Goal: Task Accomplishment & Management: Manage account settings

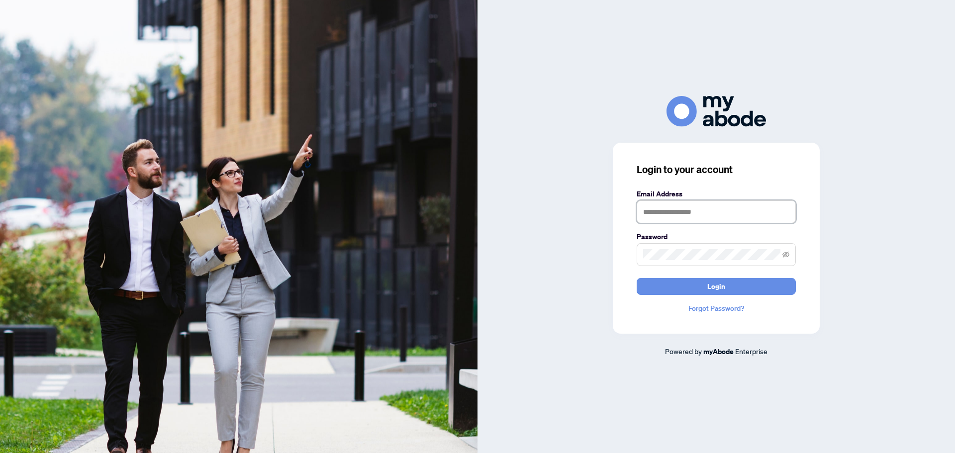
click at [695, 212] on input "text" at bounding box center [715, 211] width 159 height 23
type input "**********"
click at [636, 278] on button "Login" at bounding box center [715, 286] width 159 height 17
click at [553, 254] on div "**********" at bounding box center [715, 226] width 477 height 261
click at [636, 278] on button "Login" at bounding box center [715, 286] width 159 height 17
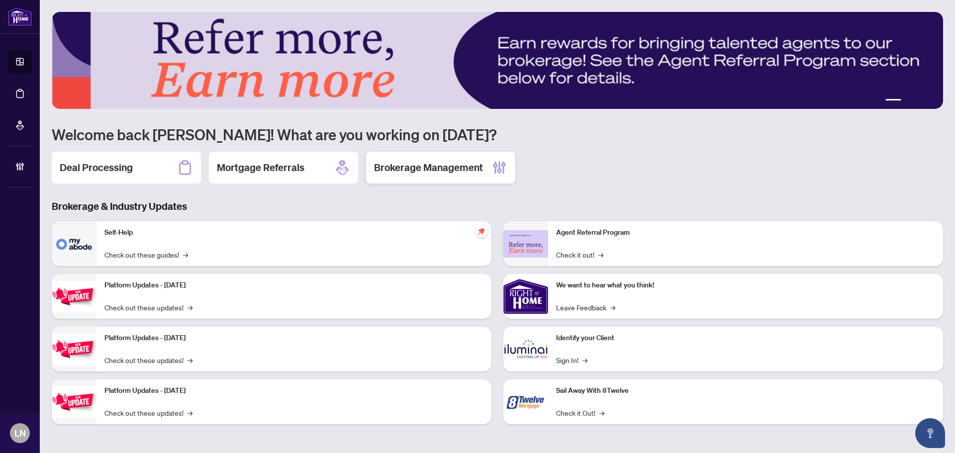
click at [426, 158] on div "Brokerage Management" at bounding box center [440, 168] width 149 height 32
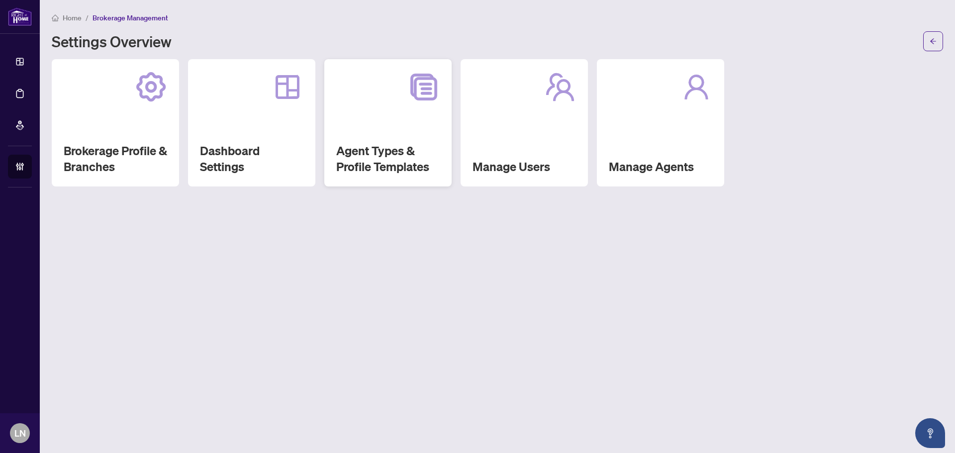
click at [367, 141] on div "Agent Types & Profile Templates" at bounding box center [387, 122] width 127 height 127
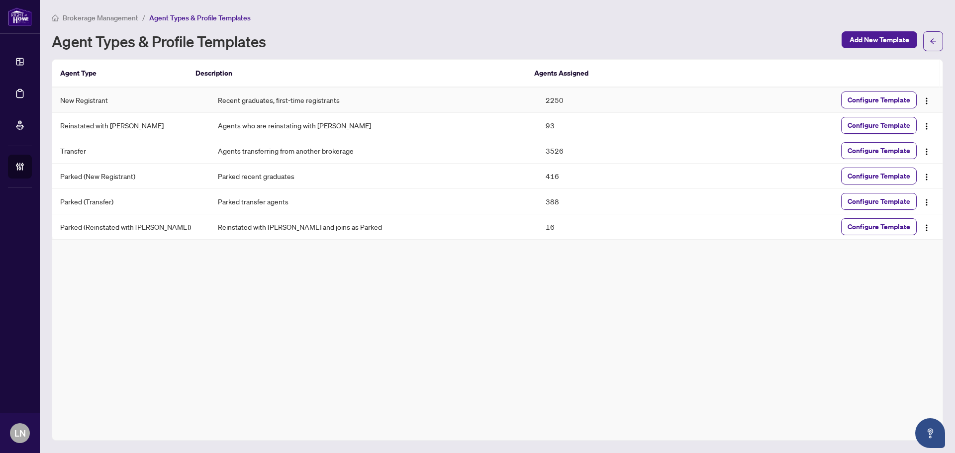
click at [93, 102] on td "New Registrant" at bounding box center [131, 100] width 158 height 25
click at [863, 99] on span "Configure Template" at bounding box center [878, 100] width 63 height 16
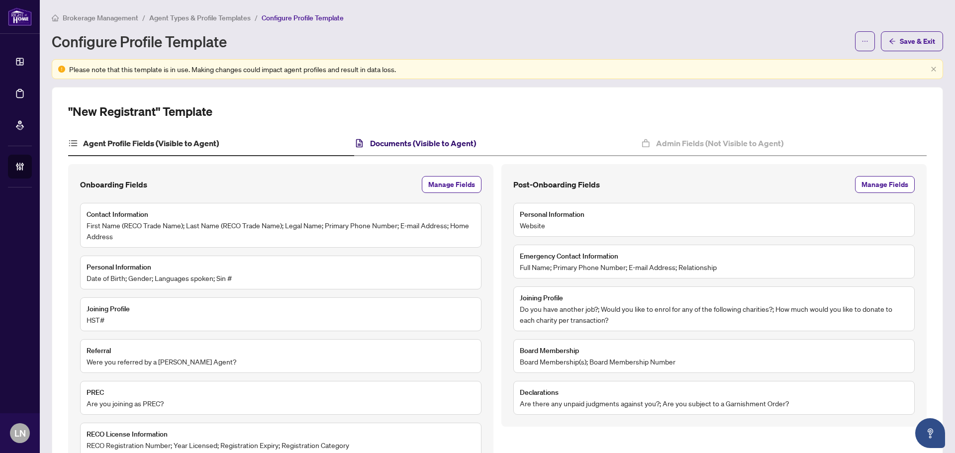
click at [416, 143] on h4 "Documents (Visible to Agent)" at bounding box center [423, 143] width 106 height 12
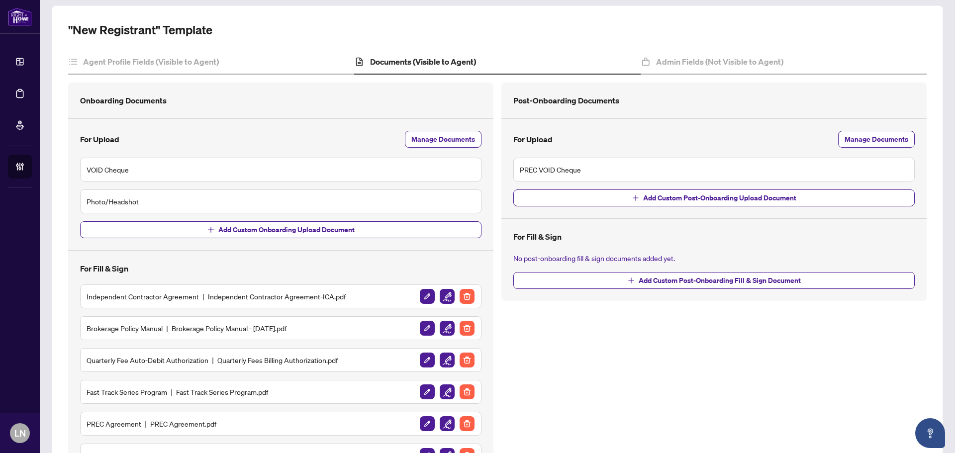
scroll to position [99, 0]
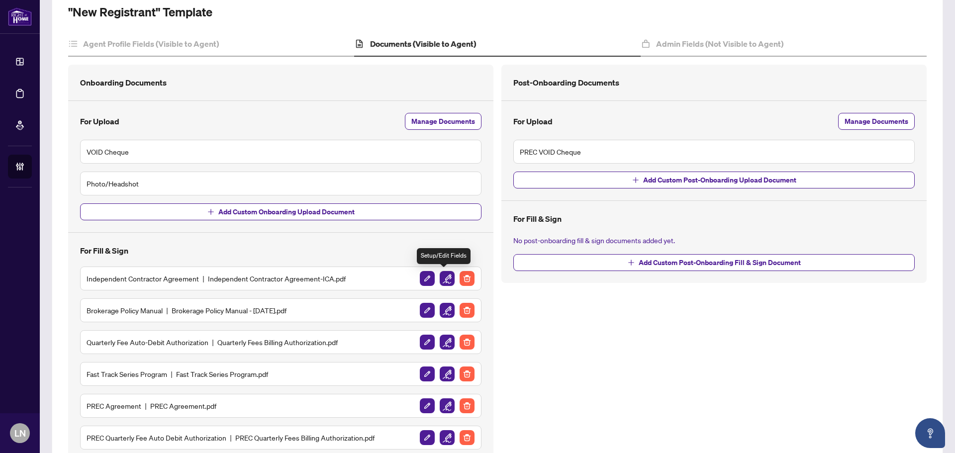
click at [446, 275] on img "button" at bounding box center [447, 278] width 15 height 15
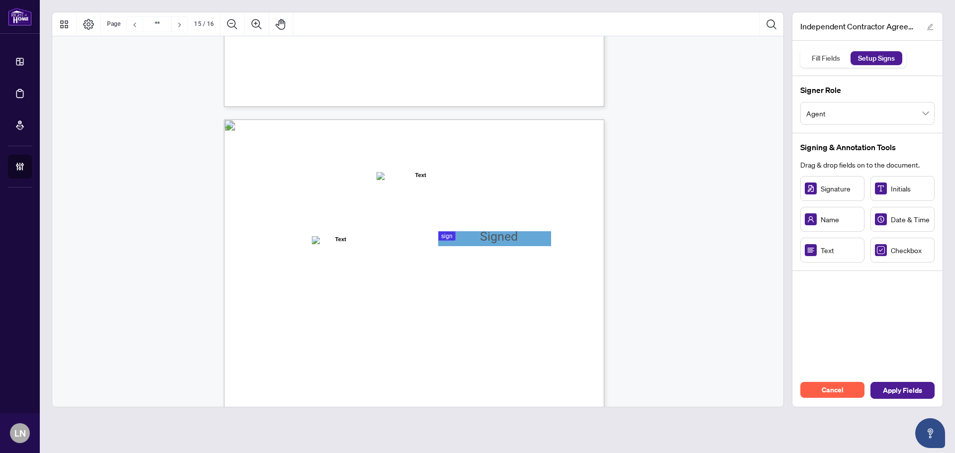
type input "**"
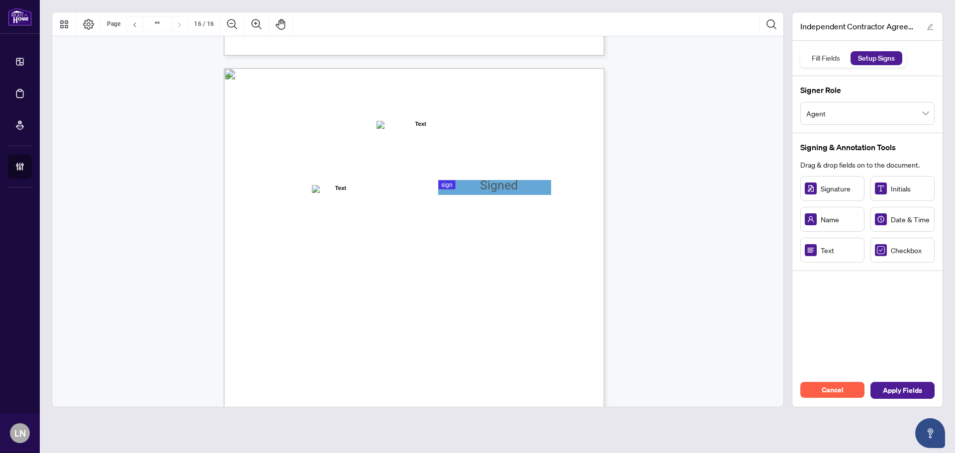
scroll to position [7458, 0]
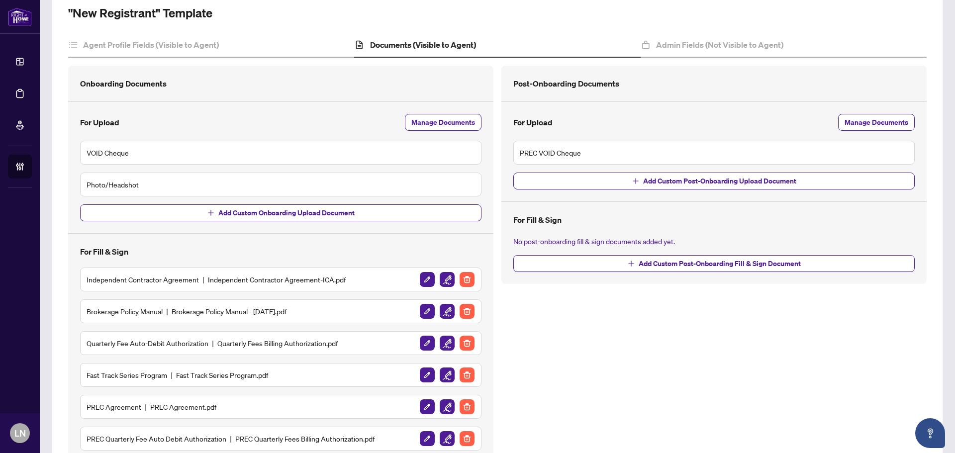
scroll to position [99, 0]
click at [441, 308] on img "button" at bounding box center [447, 310] width 15 height 15
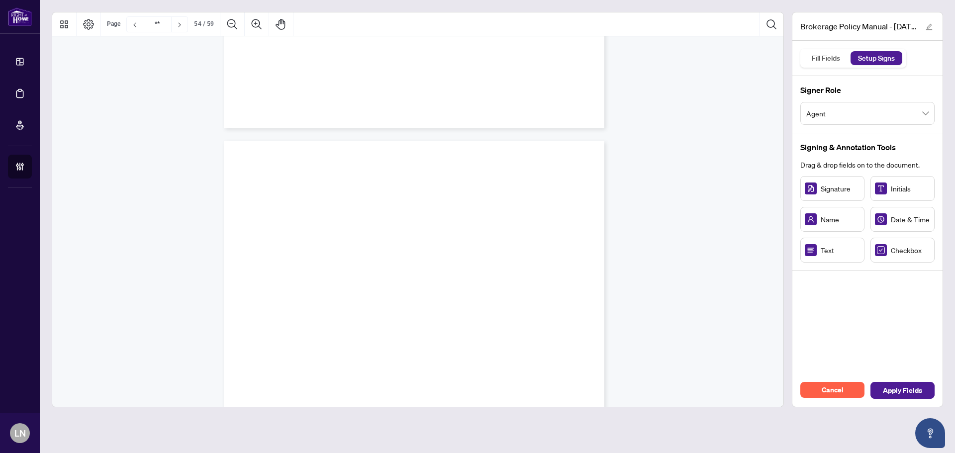
scroll to position [29413, 0]
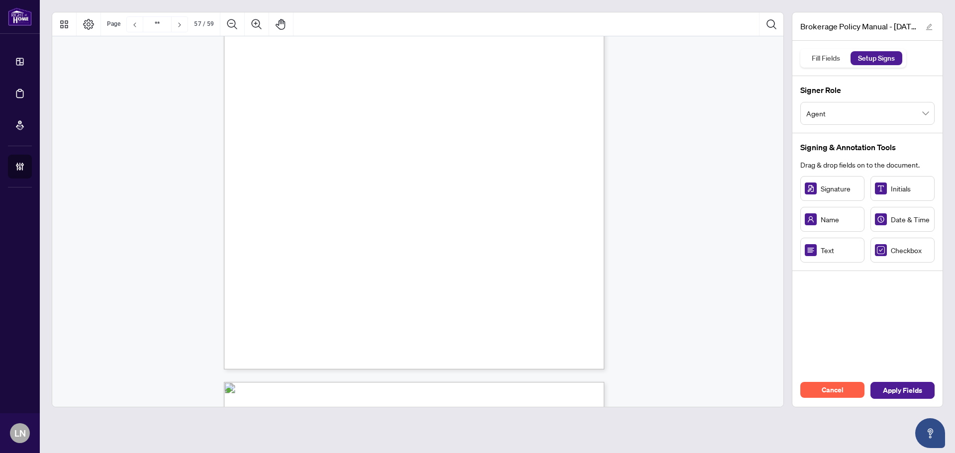
type input "**"
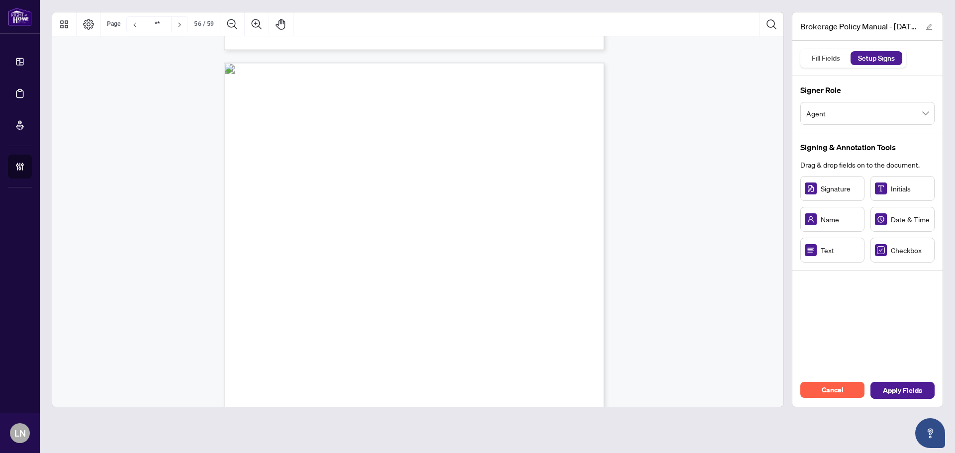
scroll to position [27673, 0]
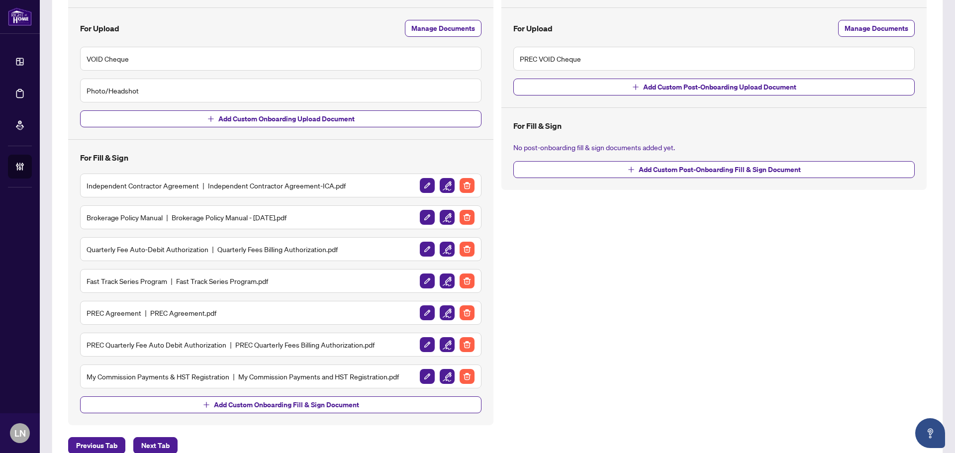
scroll to position [199, 0]
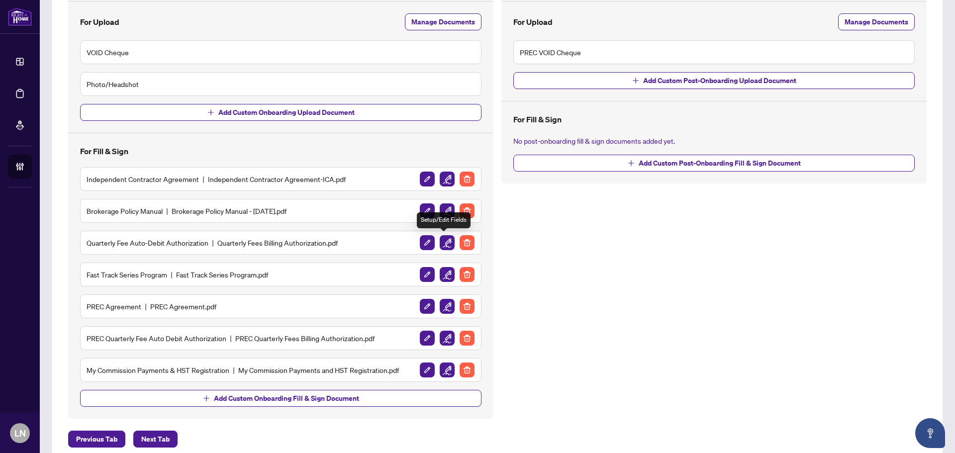
click at [440, 242] on img "button" at bounding box center [447, 242] width 15 height 15
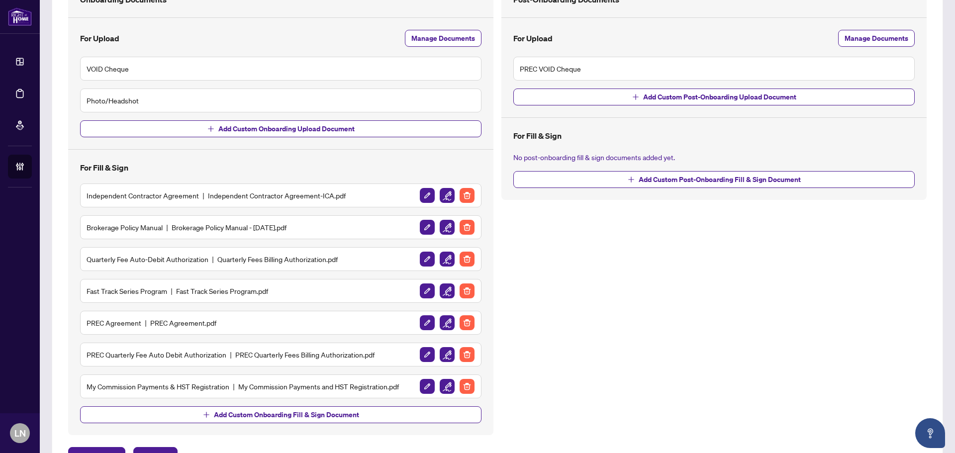
scroll to position [199, 0]
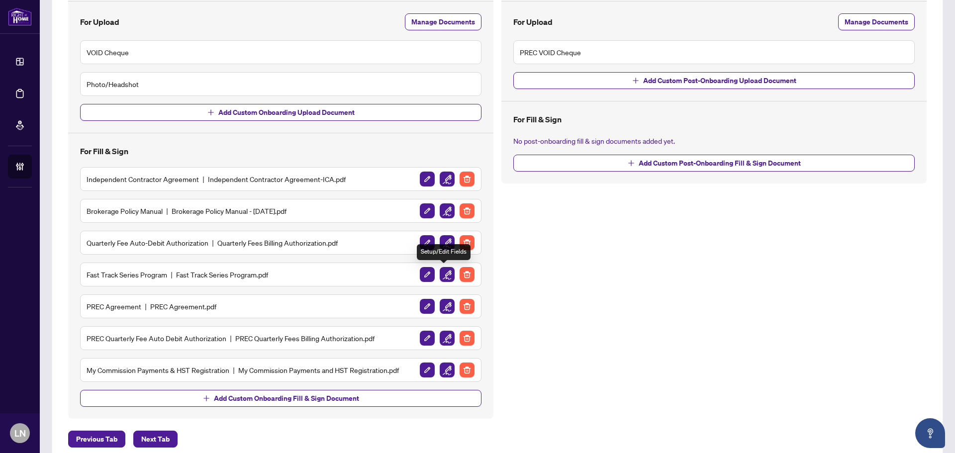
click at [441, 273] on img "button" at bounding box center [447, 274] width 15 height 15
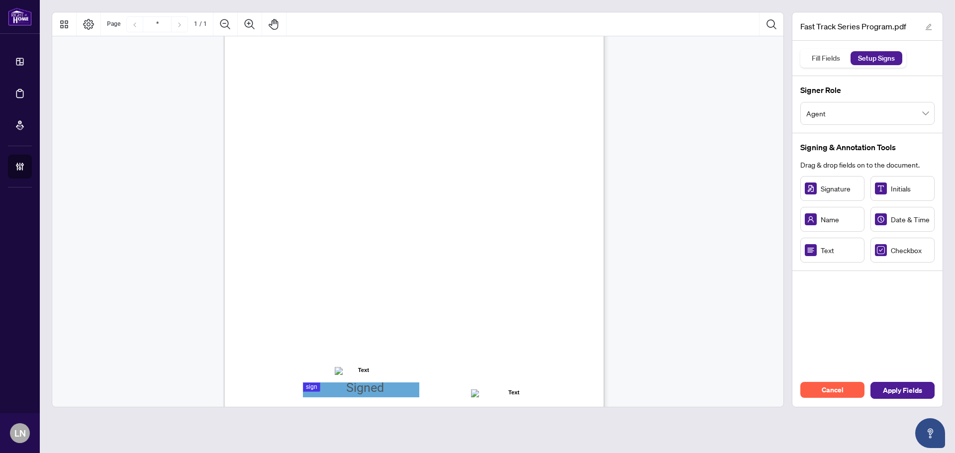
scroll to position [142, 0]
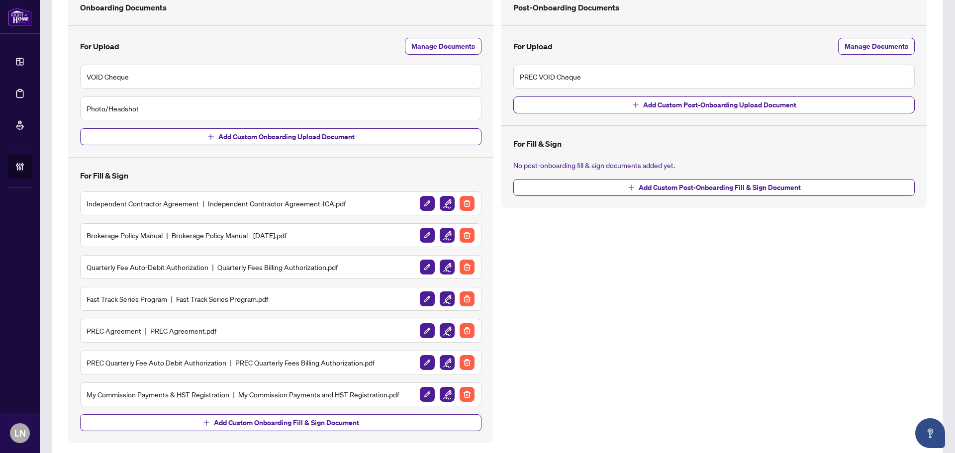
scroll to position [199, 0]
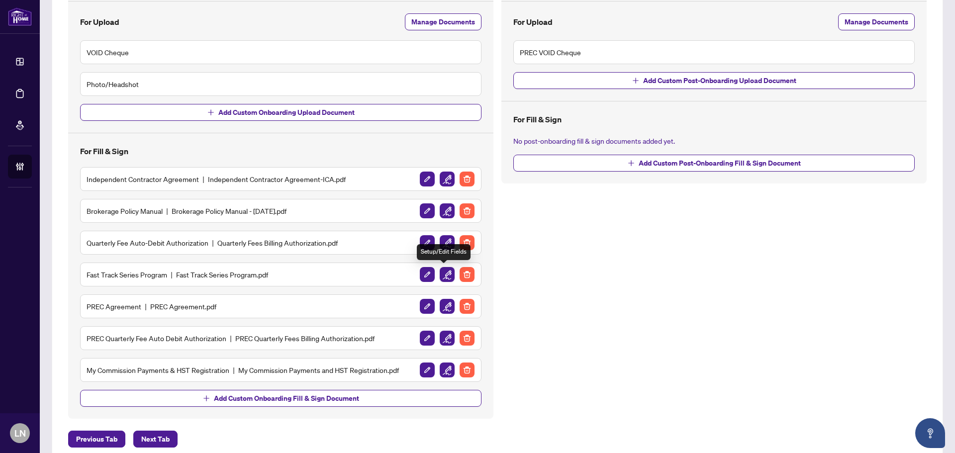
click at [449, 272] on img "button" at bounding box center [447, 274] width 15 height 15
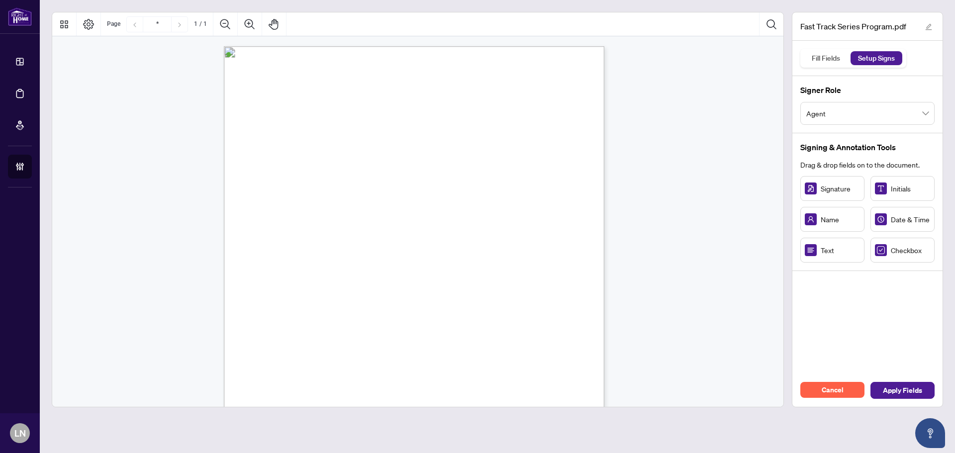
scroll to position [142, 0]
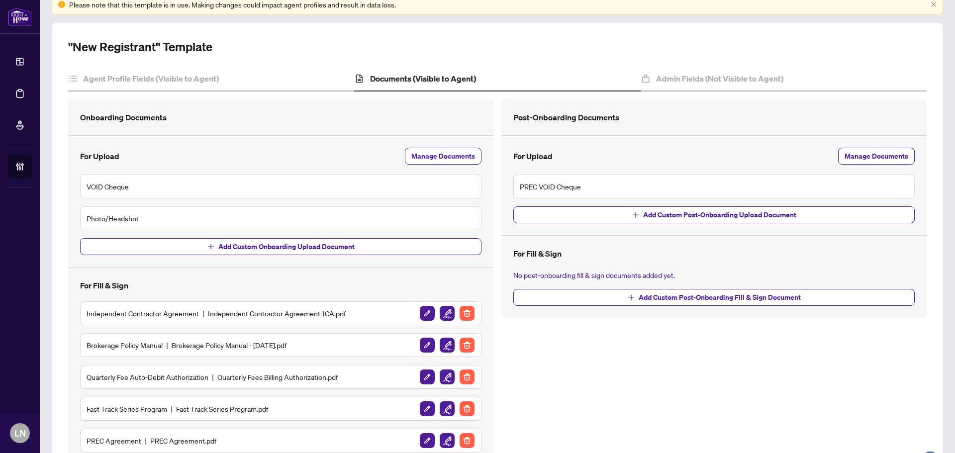
scroll to position [199, 0]
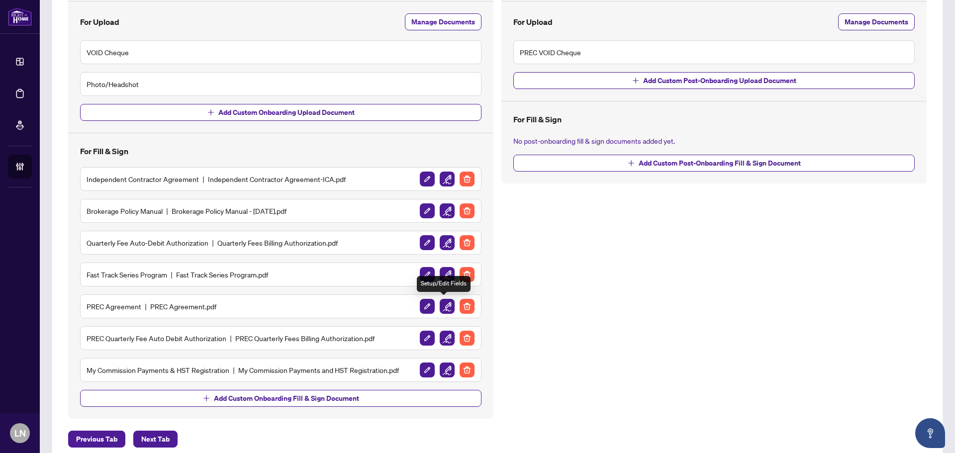
click at [442, 305] on img "button" at bounding box center [447, 306] width 15 height 15
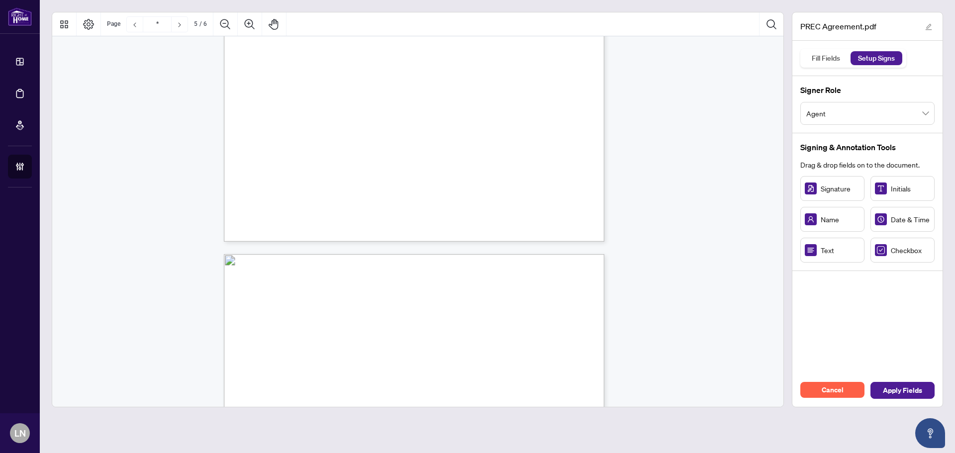
type input "*"
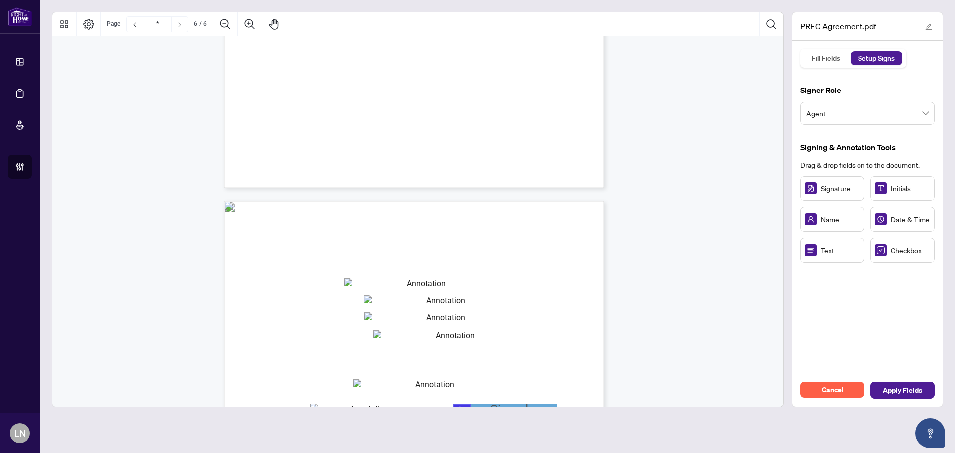
scroll to position [2367, 0]
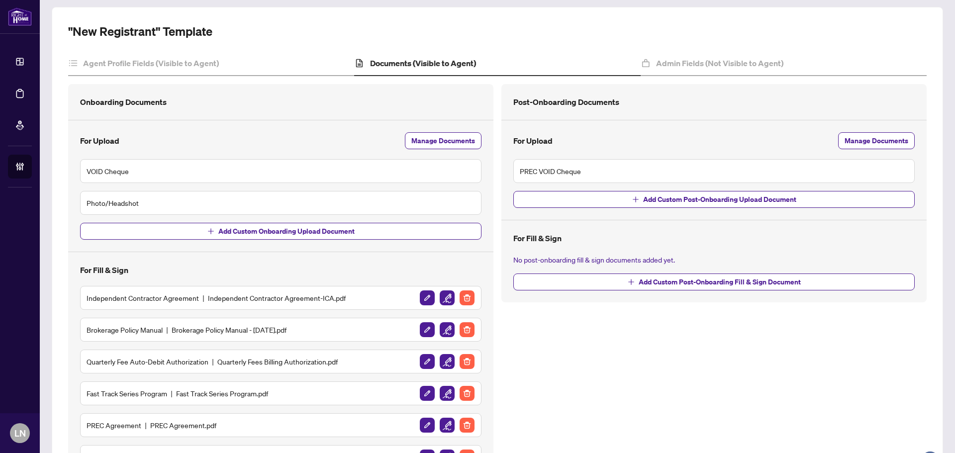
scroll to position [199, 0]
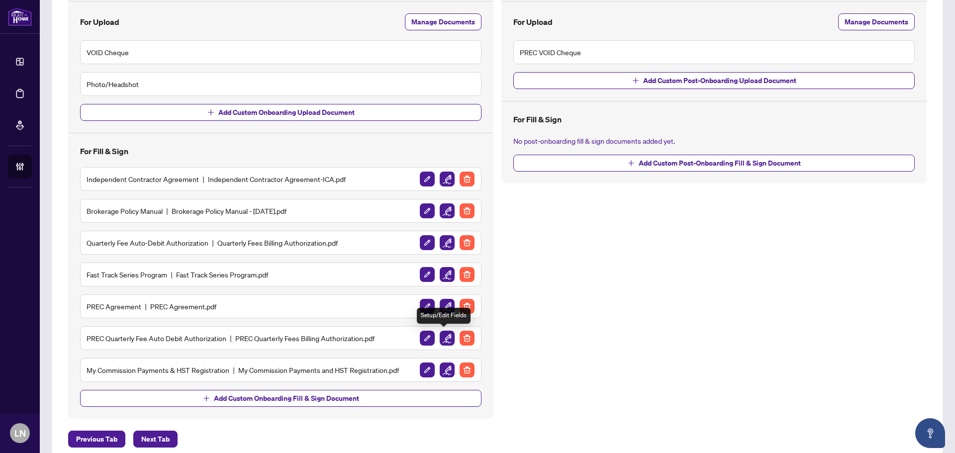
click at [444, 340] on img "button" at bounding box center [447, 338] width 15 height 15
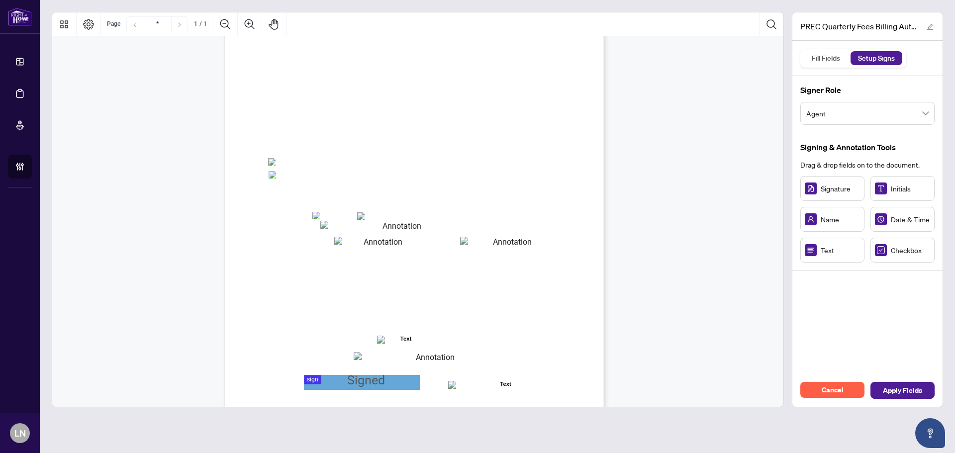
scroll to position [142, 0]
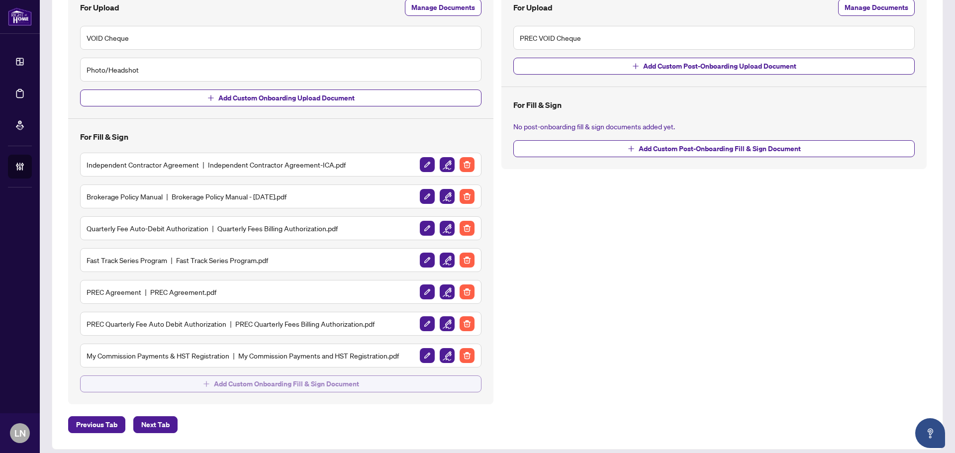
scroll to position [221, 0]
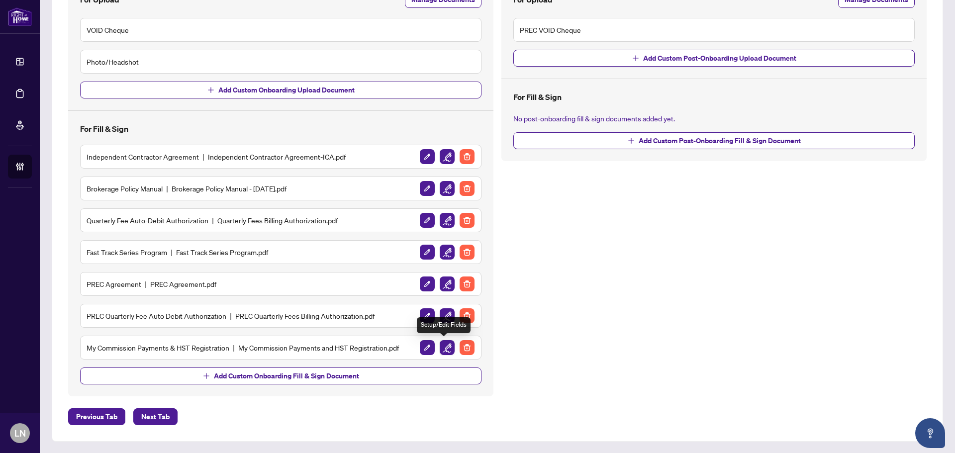
click at [447, 346] on img "button" at bounding box center [447, 347] width 15 height 15
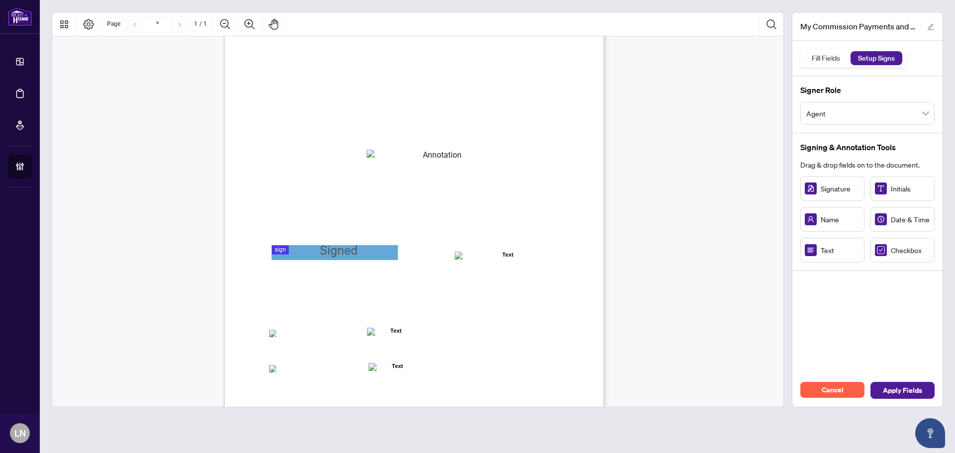
scroll to position [42, 0]
